Goal: Answer question/provide support

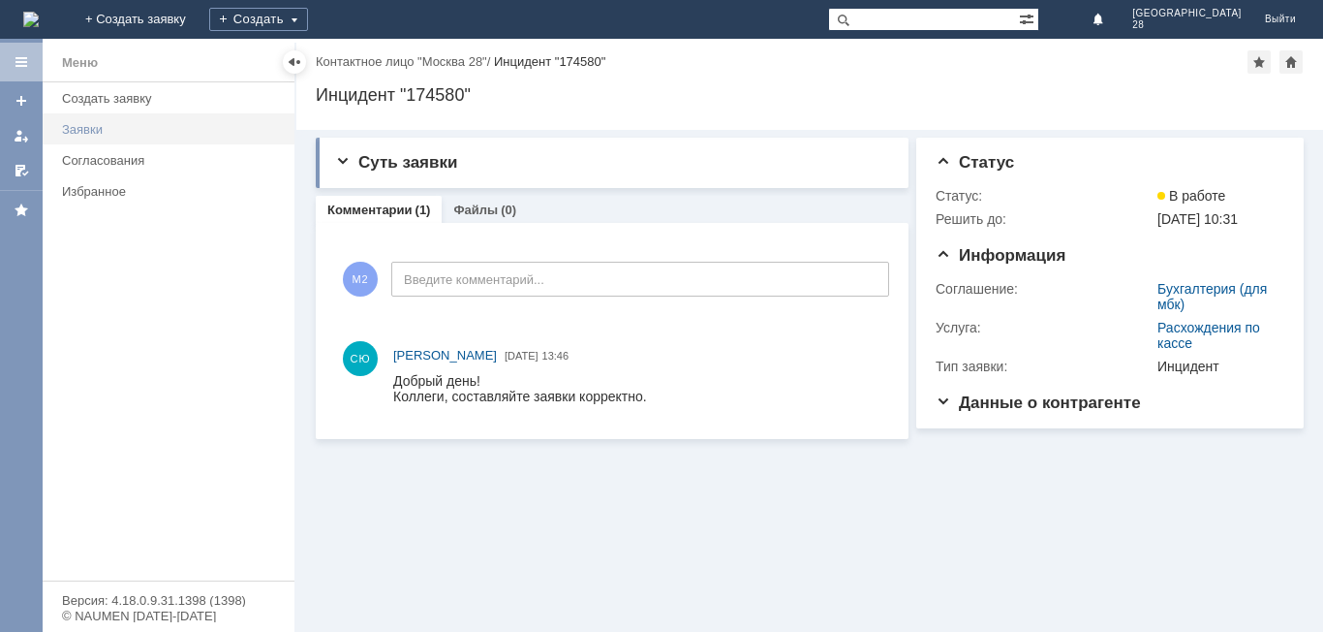
click at [82, 134] on div "Заявки" at bounding box center [172, 129] width 221 height 15
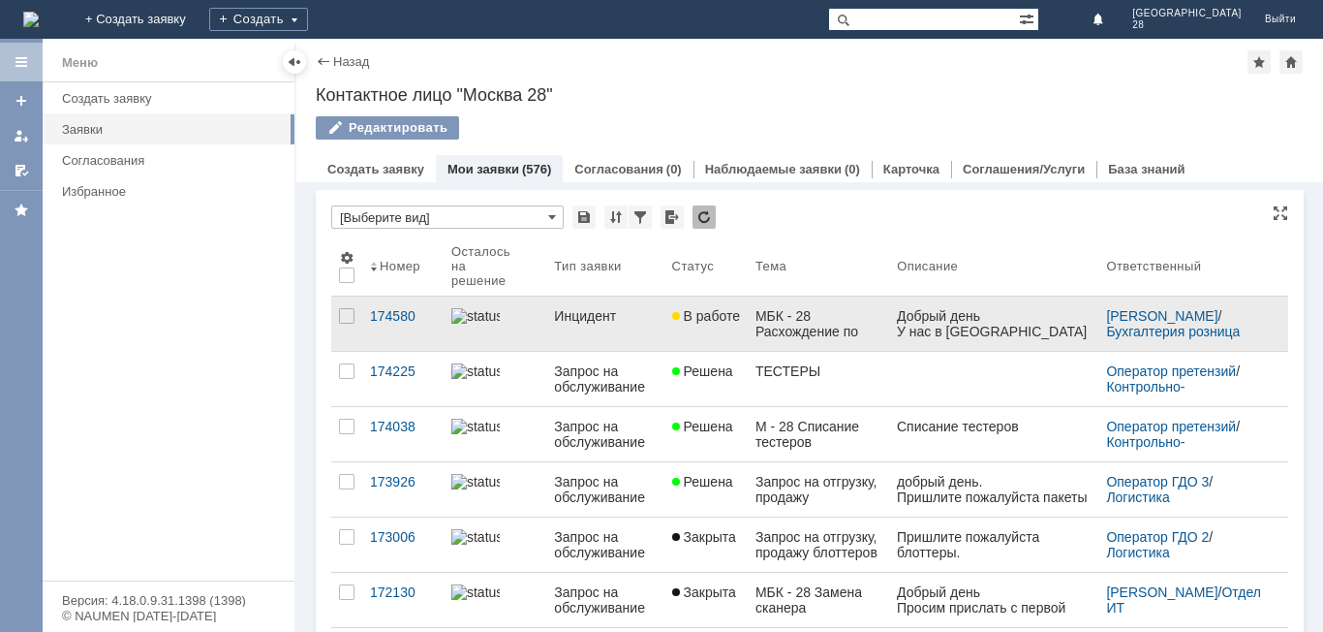
click at [868, 332] on div "МБК - 28 Расхождение по кассе" at bounding box center [819, 323] width 126 height 31
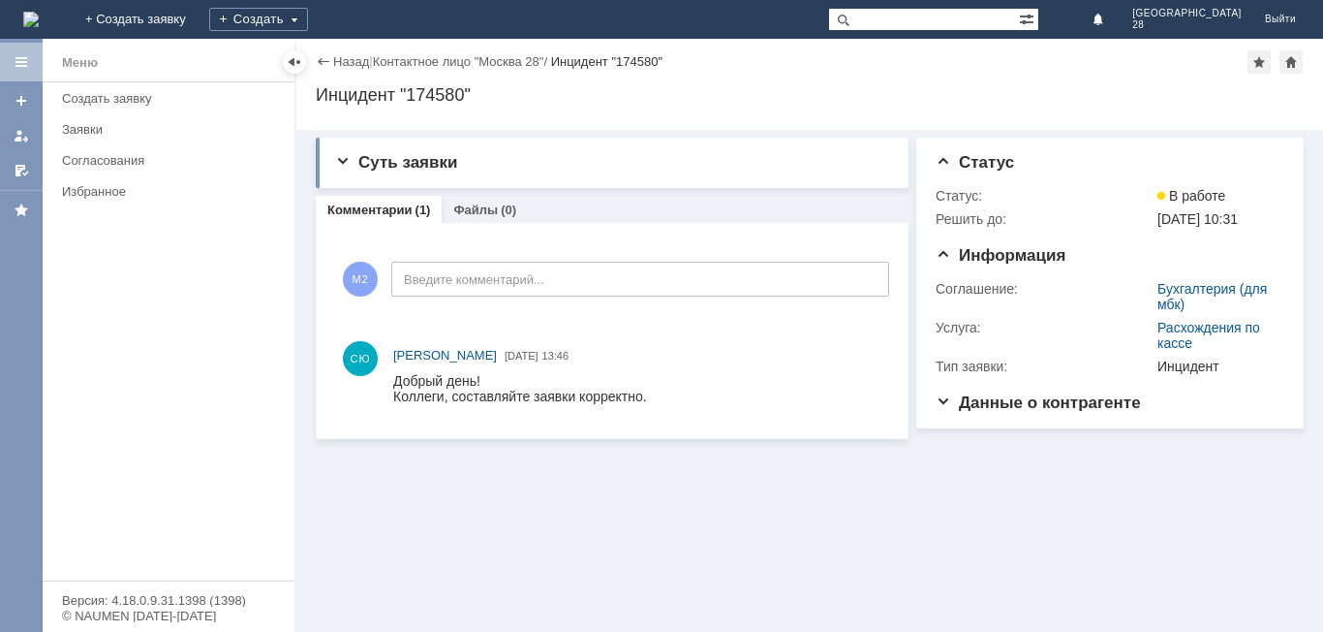
click at [724, 513] on div "Суть заявки Тема: МБК - 28 Расхождение по кассе Описание: Комментарии (1) Файлы…" at bounding box center [809, 381] width 1027 height 502
click at [68, 126] on div "Заявки" at bounding box center [172, 129] width 221 height 15
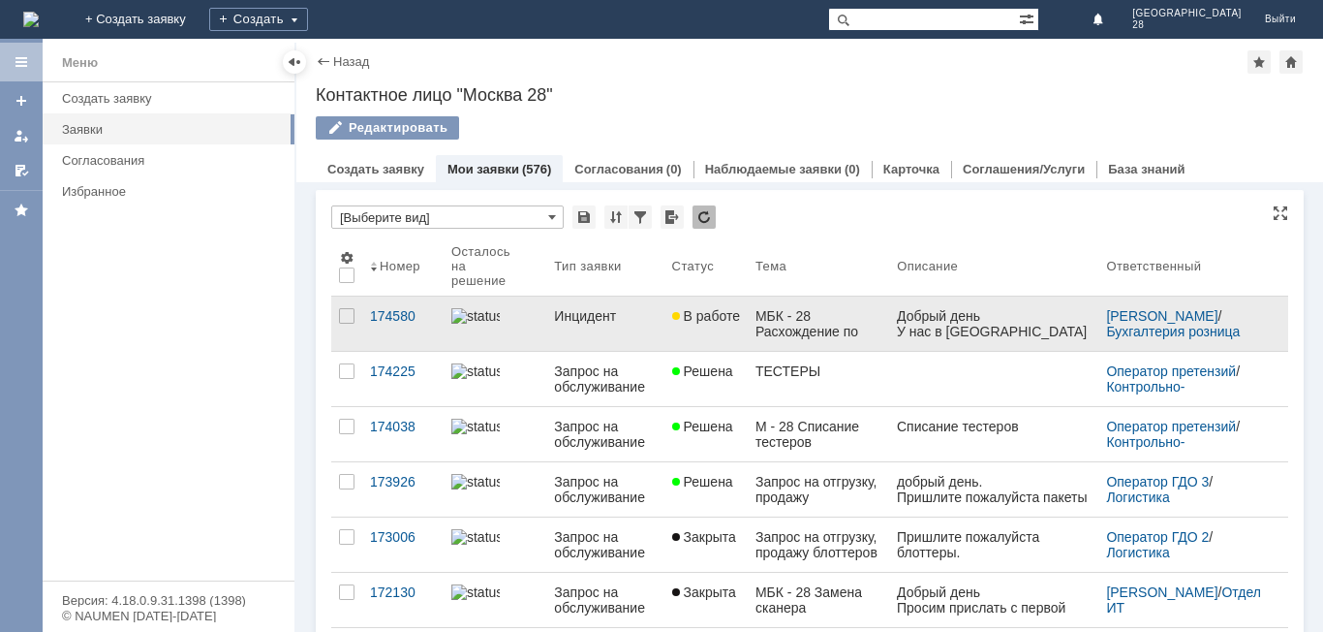
click at [638, 337] on link "Инцидент" at bounding box center [604, 323] width 117 height 54
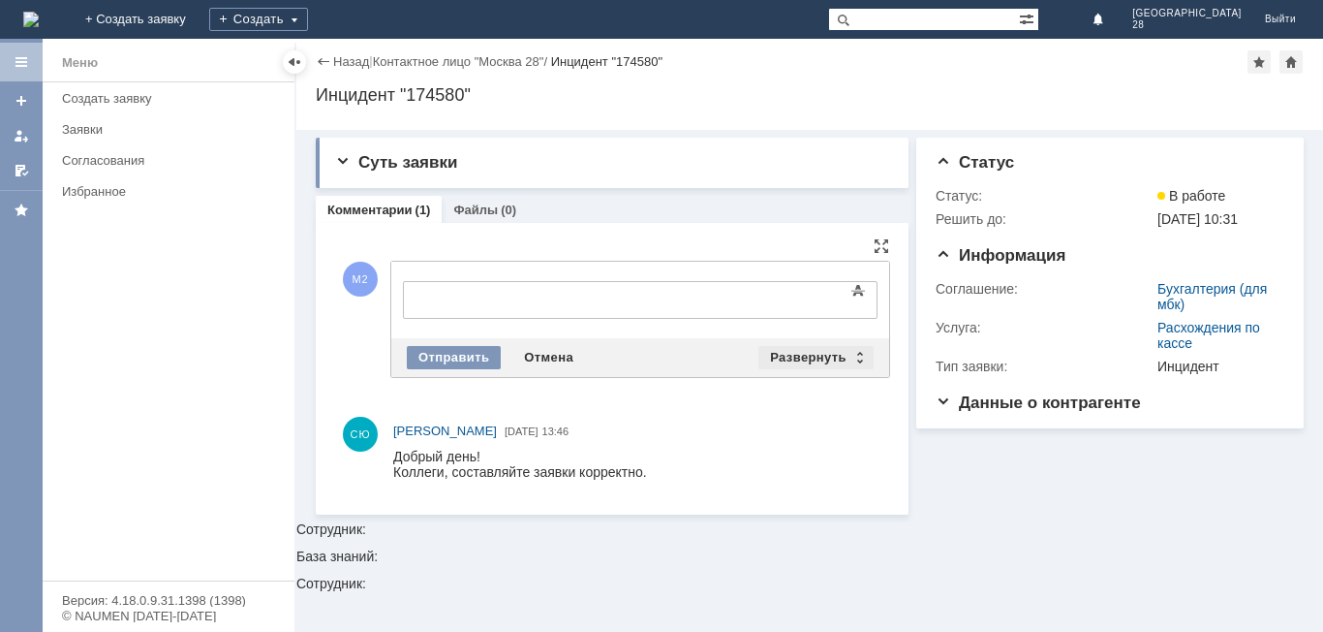
click at [859, 361] on div "Развернуть" at bounding box center [816, 357] width 115 height 23
